Goal: Task Accomplishment & Management: Use online tool/utility

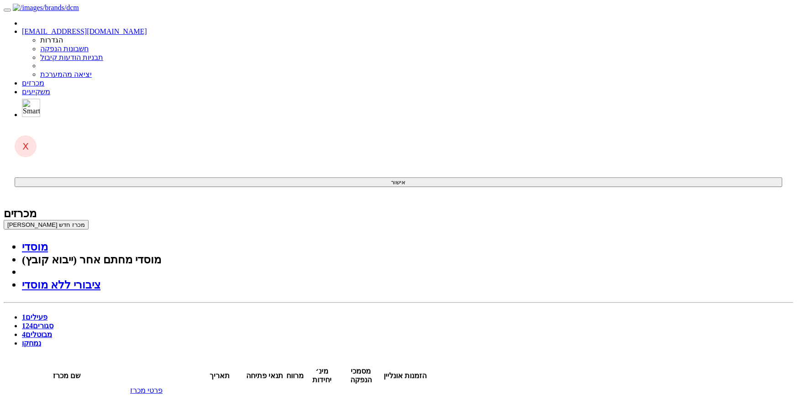
click at [163, 386] on link "פרטי מכרז" at bounding box center [146, 390] width 32 height 8
drag, startPoint x: 138, startPoint y: 145, endPoint x: 143, endPoint y: 142, distance: 5.2
